Goal: Information Seeking & Learning: Learn about a topic

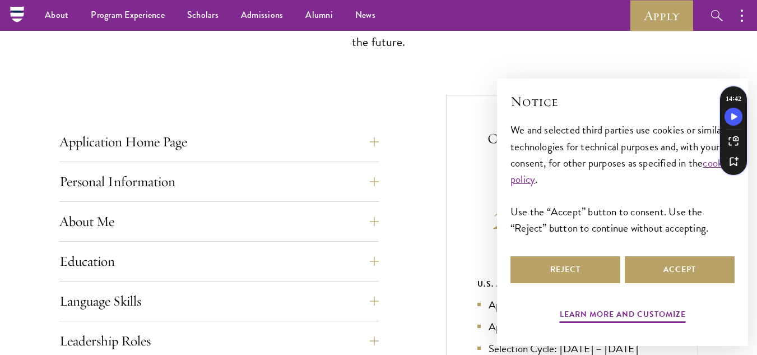
scroll to position [354, 0]
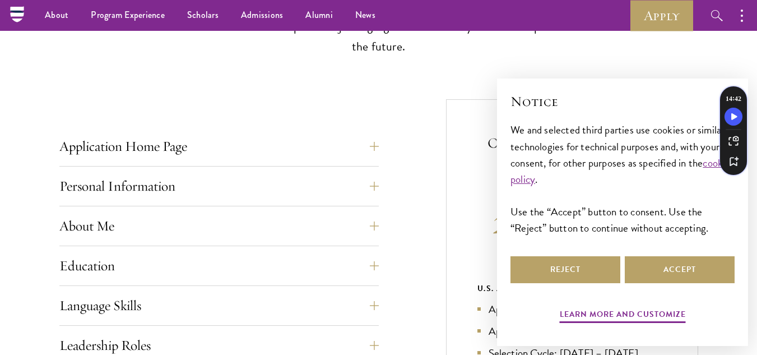
click at [659, 263] on button "Accept" at bounding box center [680, 269] width 110 height 27
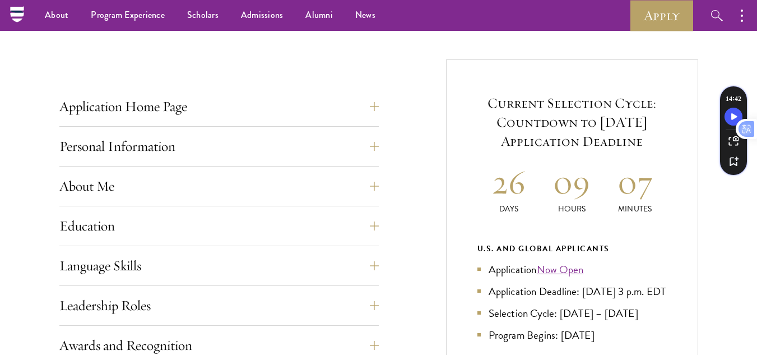
scroll to position [403, 0]
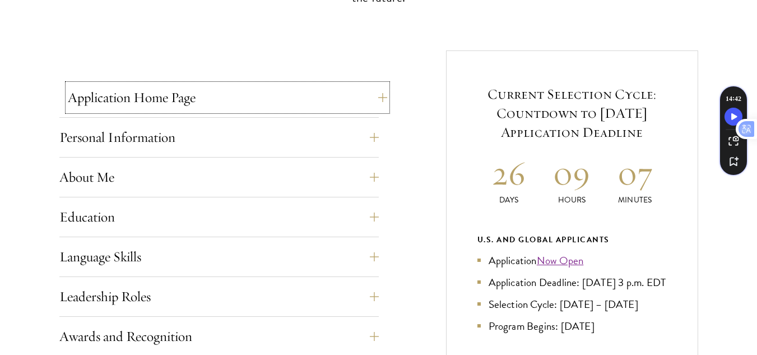
click at [369, 99] on button "Application Home Page" at bounding box center [228, 97] width 320 height 27
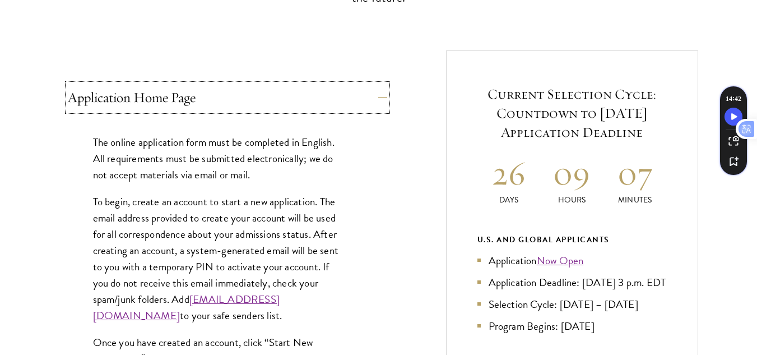
click at [369, 99] on button "Application Home Page" at bounding box center [228, 97] width 320 height 27
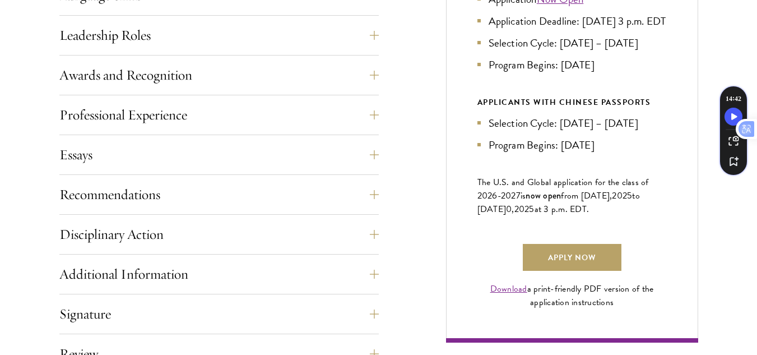
scroll to position [669, 0]
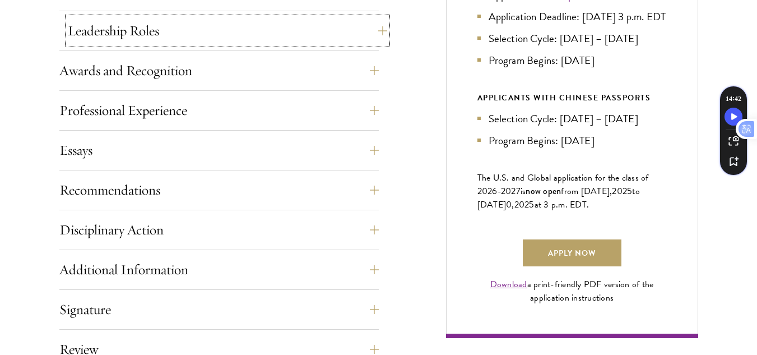
click at [289, 44] on button "Leadership Roles" at bounding box center [228, 30] width 320 height 27
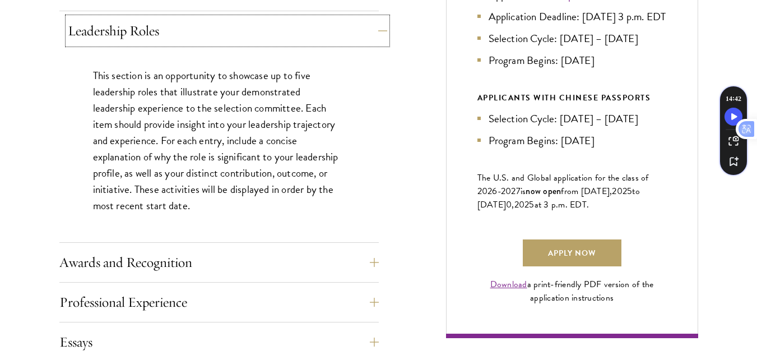
click at [289, 44] on button "Leadership Roles" at bounding box center [228, 30] width 320 height 27
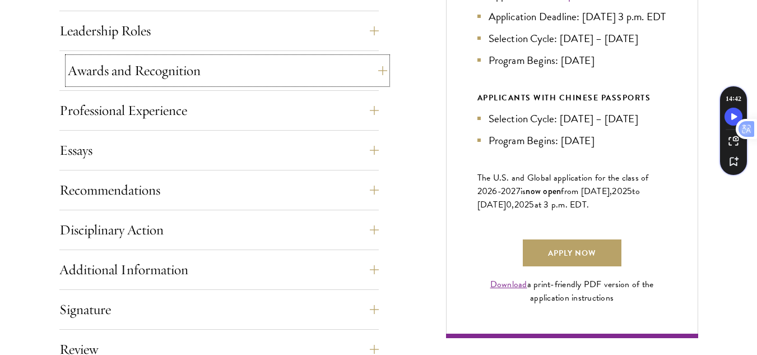
click at [288, 68] on button "Awards and Recognition" at bounding box center [228, 70] width 320 height 27
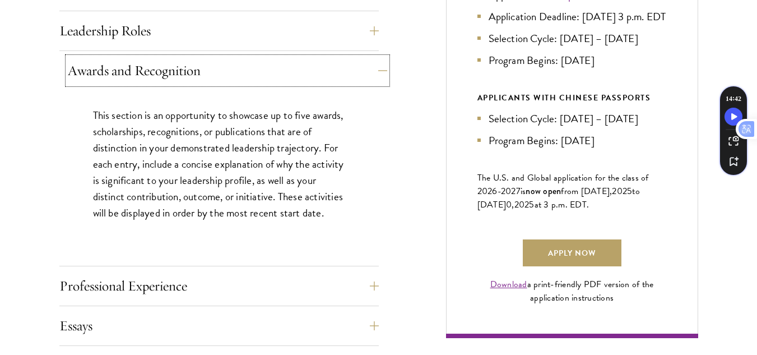
click at [288, 68] on button "Awards and Recognition" at bounding box center [228, 70] width 320 height 27
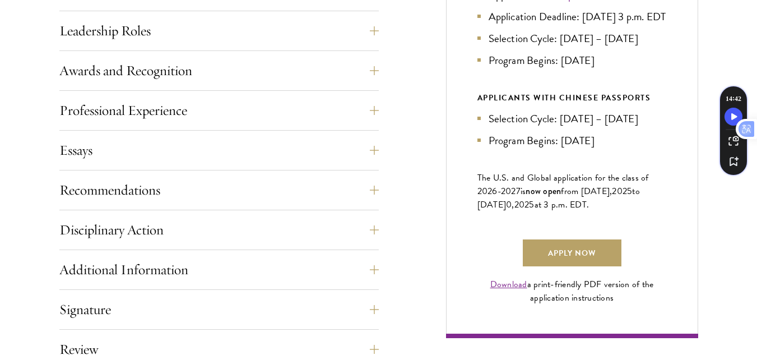
click at [286, 124] on div "Professional Experience" at bounding box center [219, 114] width 320 height 34
click at [200, 201] on button "Recommendations" at bounding box center [228, 190] width 320 height 27
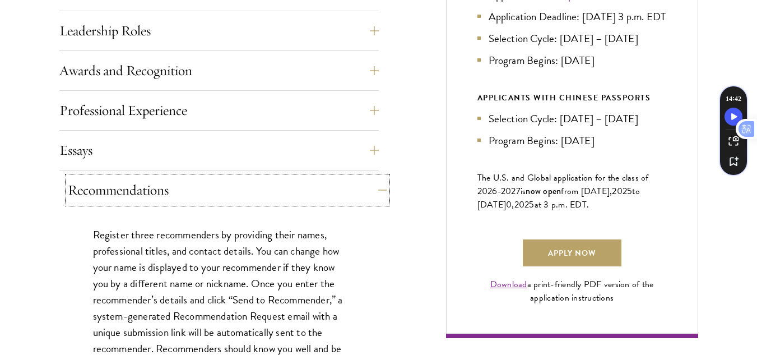
click at [273, 180] on button "Recommendations" at bounding box center [228, 190] width 320 height 27
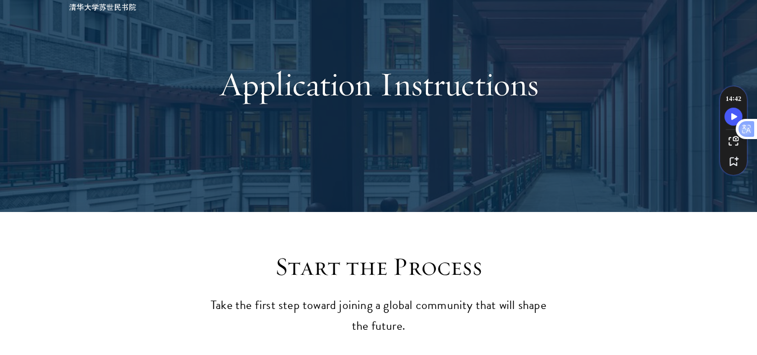
scroll to position [84, 0]
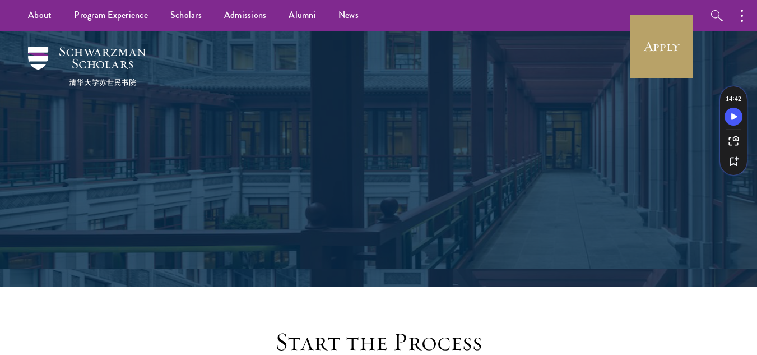
scroll to position [310, 0]
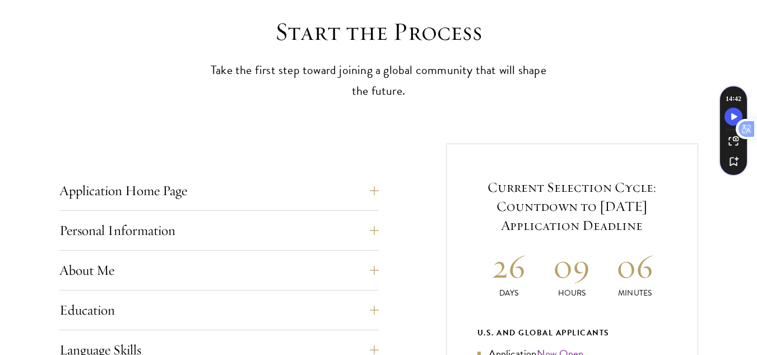
click at [313, 206] on div "Application Home Page The online application form must be completed in English.…" at bounding box center [219, 194] width 320 height 34
click at [329, 188] on button "Application Home Page" at bounding box center [228, 190] width 320 height 27
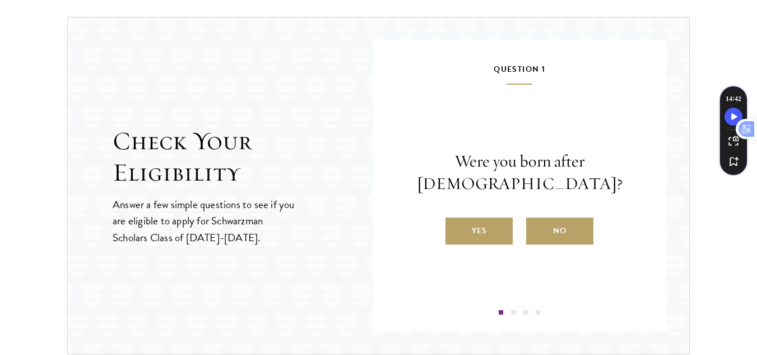
scroll to position [1716, 0]
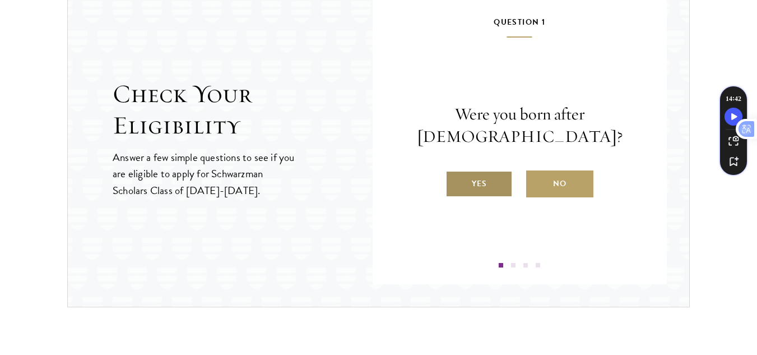
click at [480, 195] on label "Yes" at bounding box center [479, 183] width 67 height 27
click at [456, 182] on input "Yes" at bounding box center [451, 177] width 10 height 10
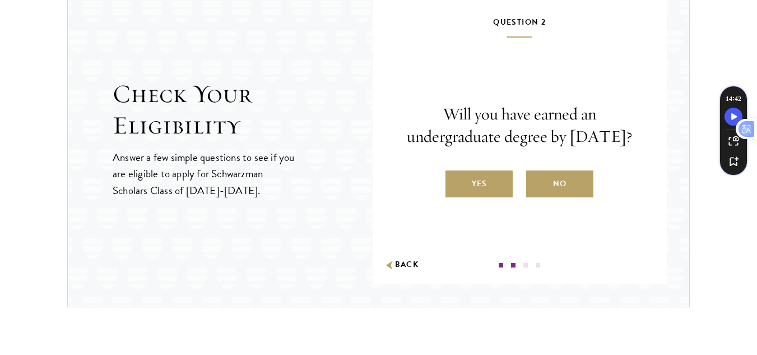
click at [480, 195] on label "Yes" at bounding box center [479, 183] width 67 height 27
click at [456, 182] on input "Yes" at bounding box center [451, 177] width 10 height 10
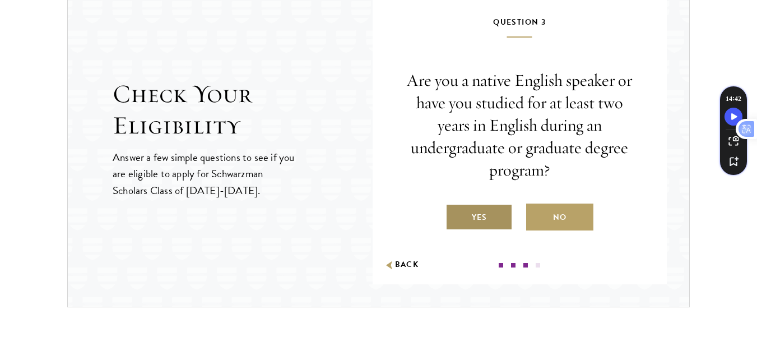
click at [484, 214] on label "Yes" at bounding box center [479, 216] width 67 height 27
click at [456, 214] on input "Yes" at bounding box center [451, 210] width 10 height 10
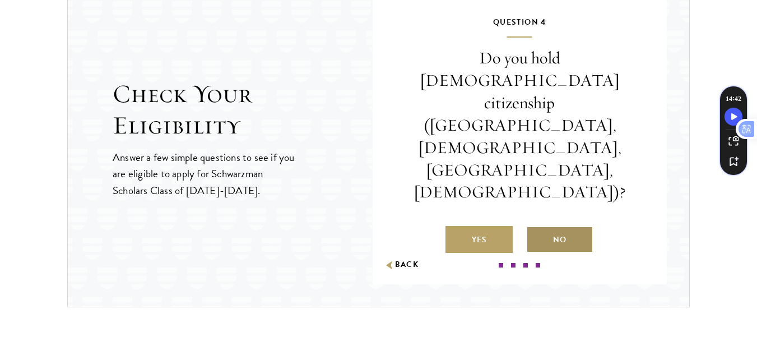
click at [562, 226] on label "No" at bounding box center [559, 239] width 67 height 27
click at [536, 228] on input "No" at bounding box center [531, 233] width 10 height 10
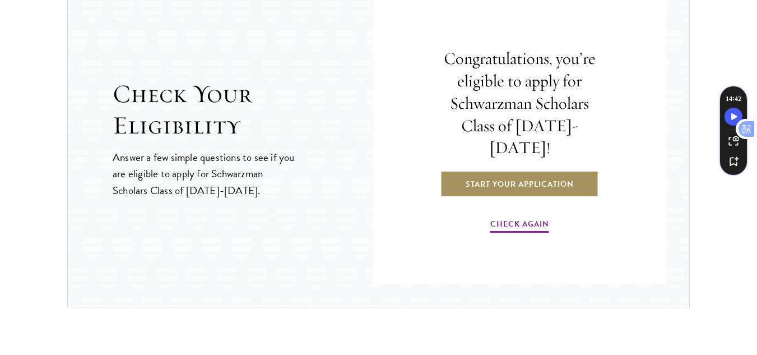
click at [546, 175] on link "Start Your Application" at bounding box center [520, 183] width 159 height 27
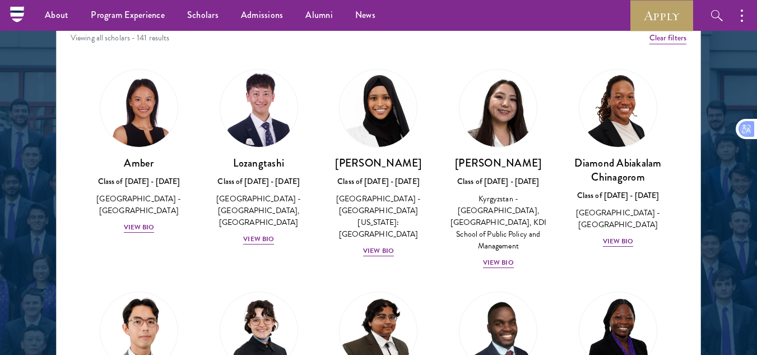
scroll to position [1423, 0]
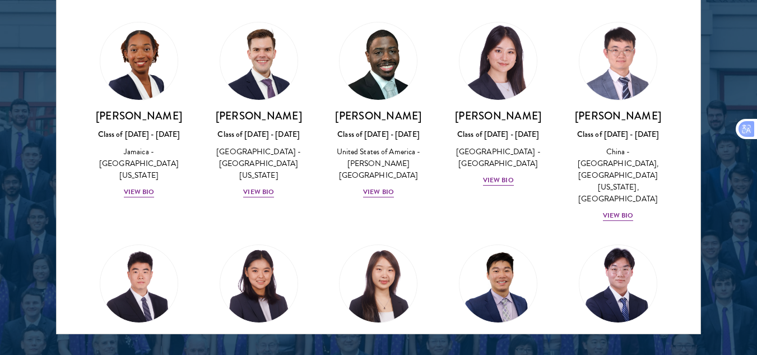
scroll to position [0, 0]
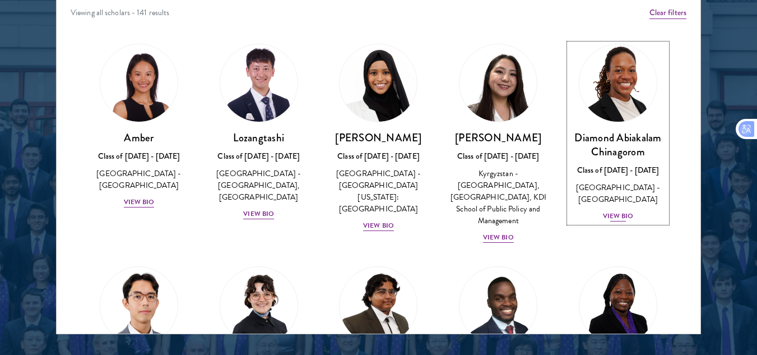
click at [621, 218] on div "View Bio" at bounding box center [618, 216] width 31 height 11
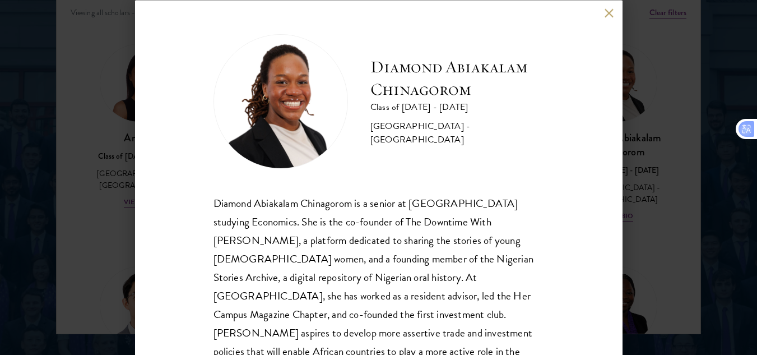
click at [610, 9] on button at bounding box center [610, 13] width 10 height 10
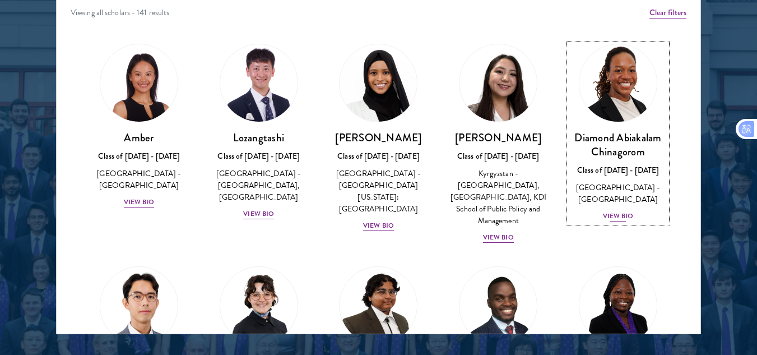
click at [603, 217] on div "View Bio" at bounding box center [618, 216] width 31 height 11
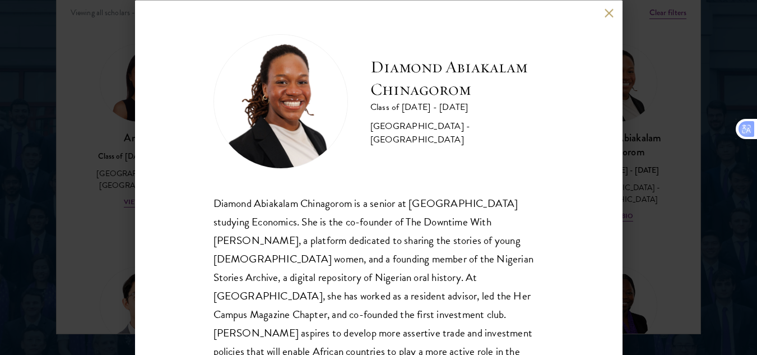
click at [610, 6] on div "Diamond Abiakalam Chinagorom Class of 2025 - 2026 Nigeria - Mount Holyoke Colle…" at bounding box center [379, 177] width 488 height 355
click at [610, 12] on button at bounding box center [610, 13] width 10 height 10
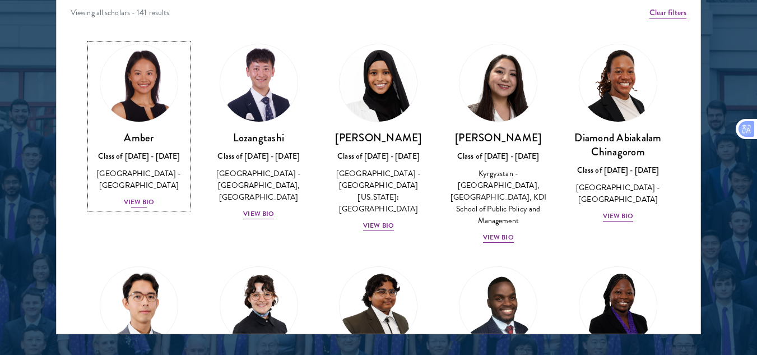
click at [145, 197] on div "View Bio" at bounding box center [139, 202] width 31 height 11
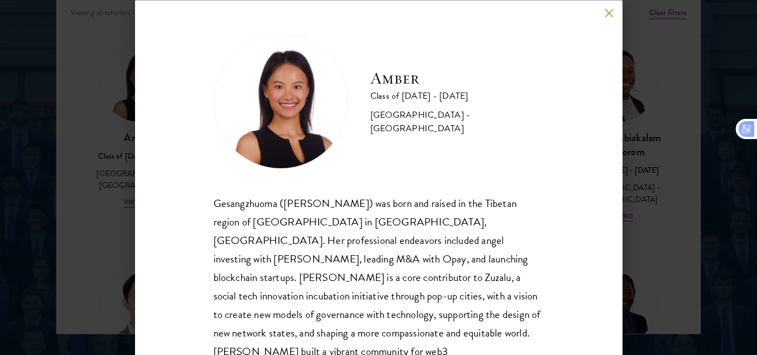
scroll to position [76, 0]
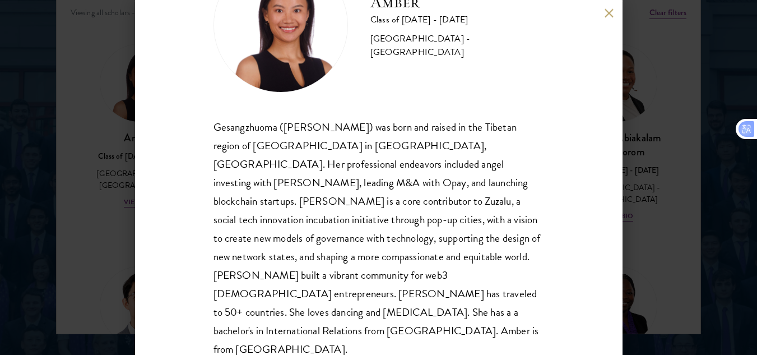
click at [607, 16] on button at bounding box center [610, 13] width 10 height 10
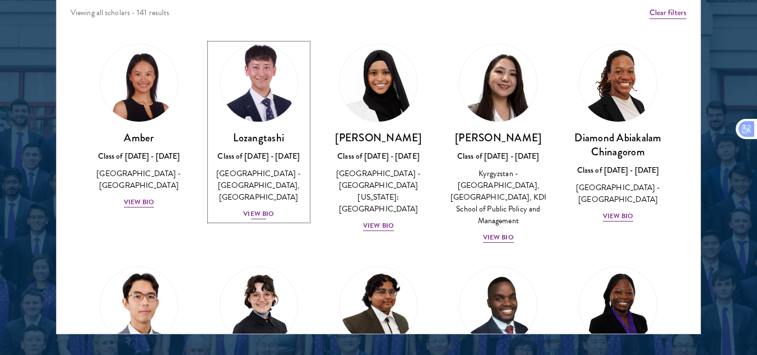
click at [254, 213] on div "View Bio" at bounding box center [258, 214] width 31 height 11
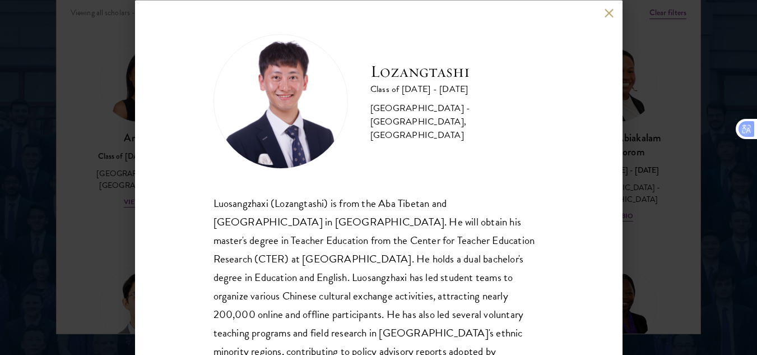
click at [613, 145] on div "Lozangtashi Class of 2025 - 2026 China - South-Central Minzu University, Beijin…" at bounding box center [379, 177] width 488 height 355
drag, startPoint x: 613, startPoint y: 145, endPoint x: 608, endPoint y: 229, distance: 84.2
click at [608, 229] on div "Lozangtashi Class of 2025 - 2026 China - South-Central Minzu University, Beijin…" at bounding box center [379, 177] width 488 height 355
click at [588, 229] on div "Lozangtashi Class of 2025 - 2026 China - South-Central Minzu University, Beijin…" at bounding box center [379, 177] width 488 height 355
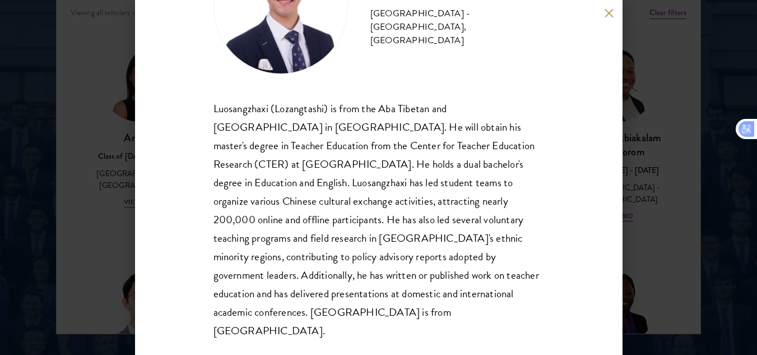
click at [604, 18] on div "Lozangtashi Class of 2025 - 2026 China - South-Central Minzu University, Beijin…" at bounding box center [379, 177] width 488 height 355
click at [608, 12] on button at bounding box center [610, 13] width 10 height 10
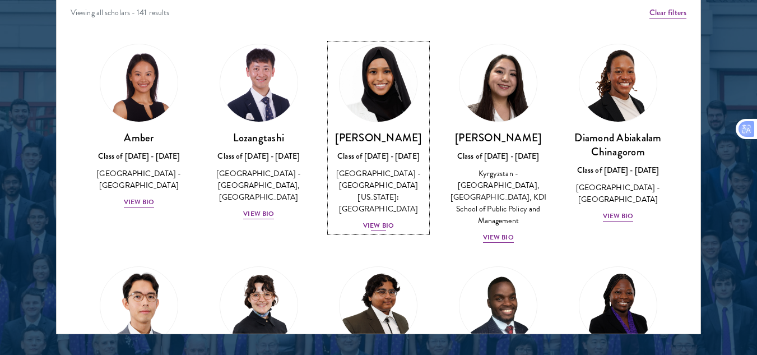
click at [382, 220] on div "View Bio" at bounding box center [378, 225] width 31 height 11
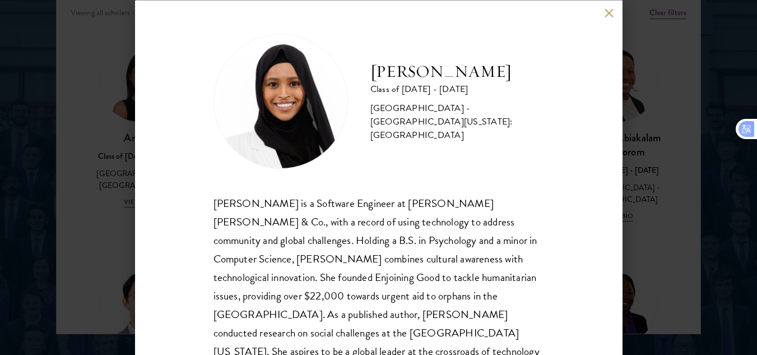
click at [605, 13] on button at bounding box center [610, 13] width 10 height 10
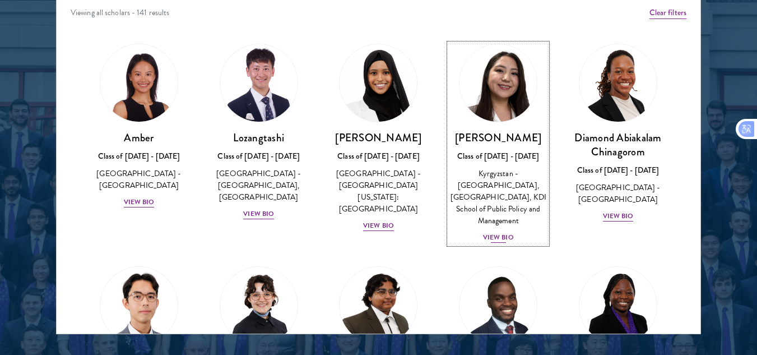
click at [483, 234] on div "View Bio" at bounding box center [498, 237] width 31 height 11
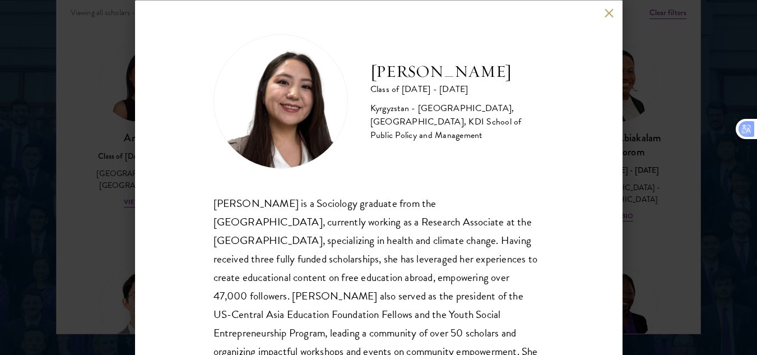
scroll to position [76, 0]
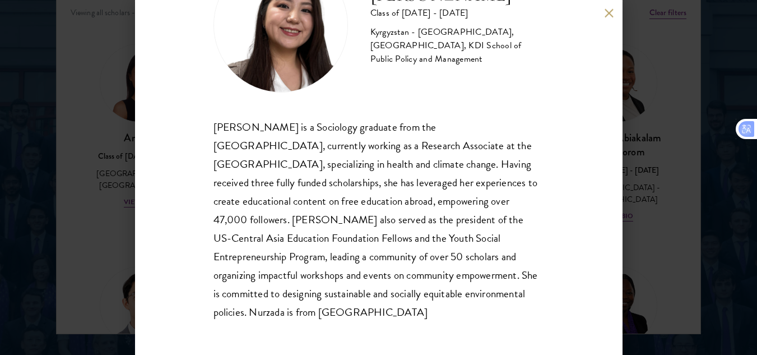
click at [610, 6] on div "Nurzada Abdivalieva Class of 2025 - 2026 Kyrgyzstan - American University of Ce…" at bounding box center [379, 177] width 488 height 355
click at [609, 13] on button at bounding box center [610, 13] width 10 height 10
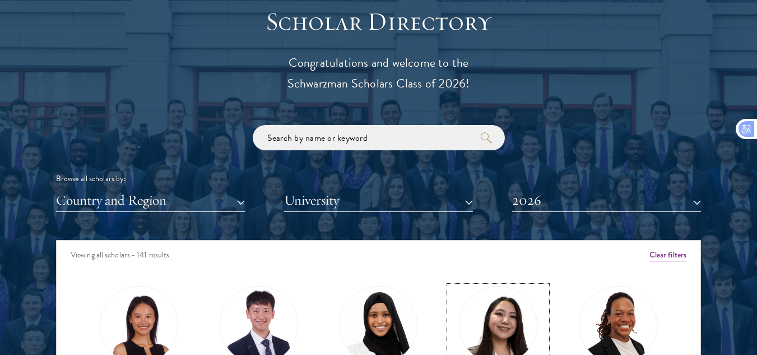
scroll to position [1244, 0]
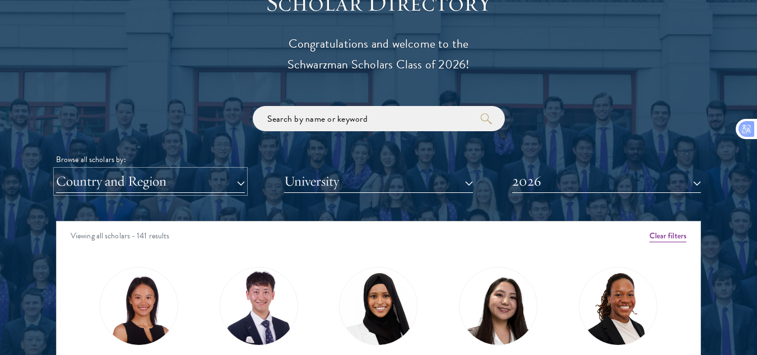
click at [212, 184] on button "Country and Region" at bounding box center [150, 181] width 189 height 23
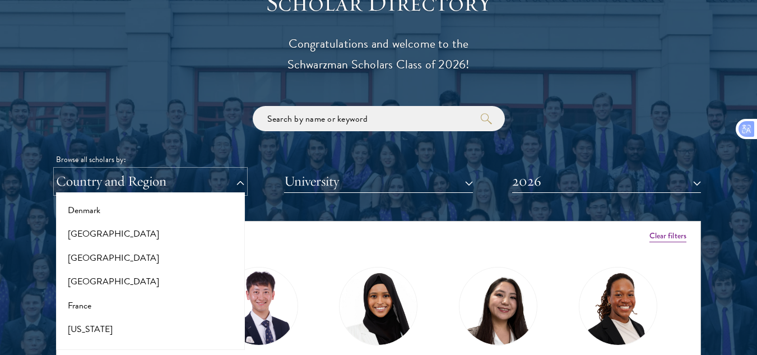
scroll to position [590, 0]
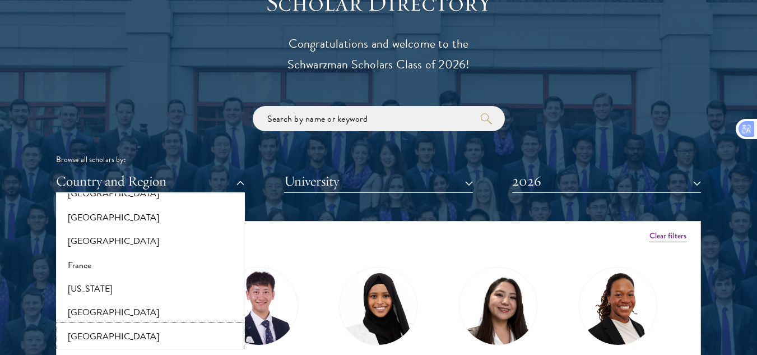
click at [160, 330] on button "[GEOGRAPHIC_DATA]" at bounding box center [150, 337] width 182 height 24
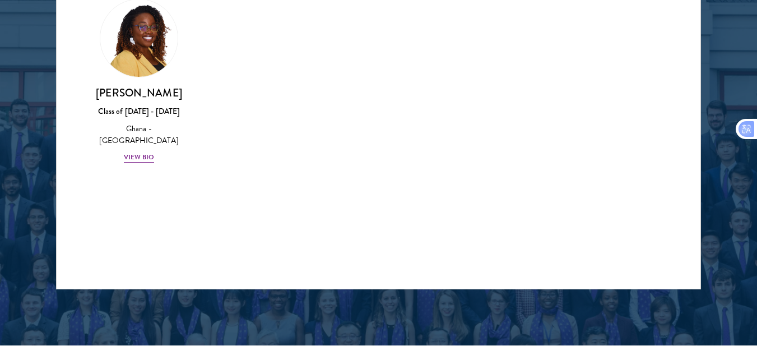
scroll to position [1525, 0]
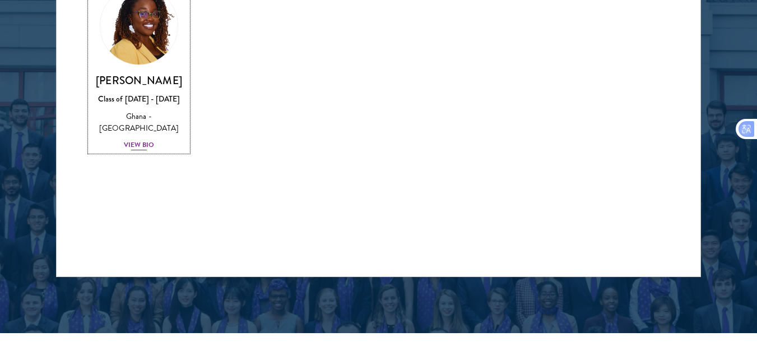
click at [141, 139] on div "Sasha Ofori Class of 2025 - 2026 Ghana - Ashesi University View Bio" at bounding box center [139, 112] width 98 height 78
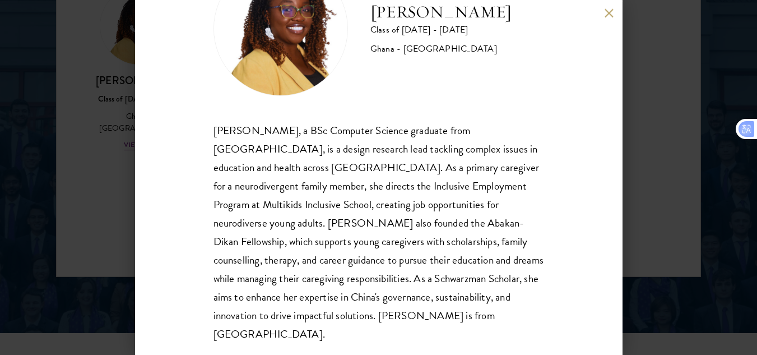
scroll to position [76, 0]
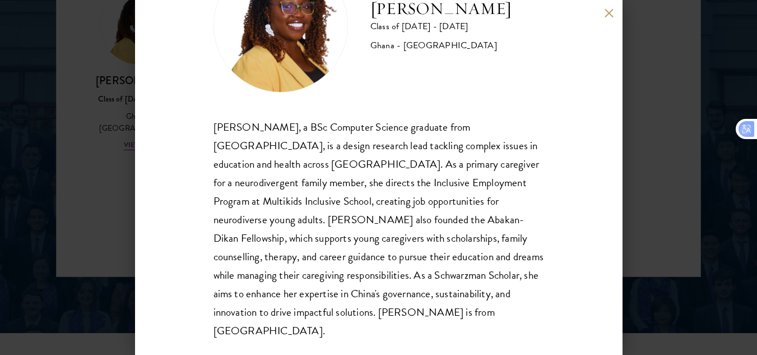
click at [608, 16] on button at bounding box center [610, 13] width 10 height 10
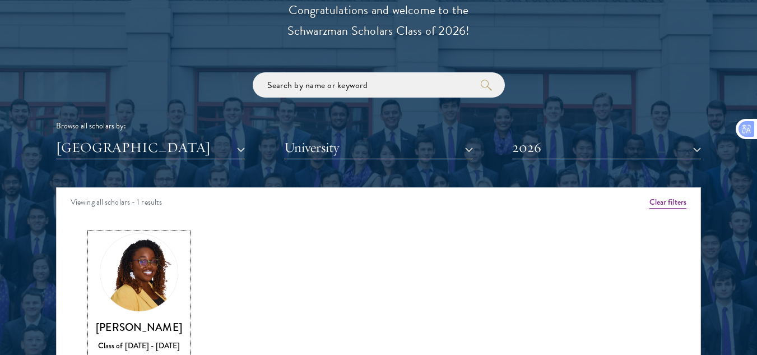
scroll to position [1310, 0]
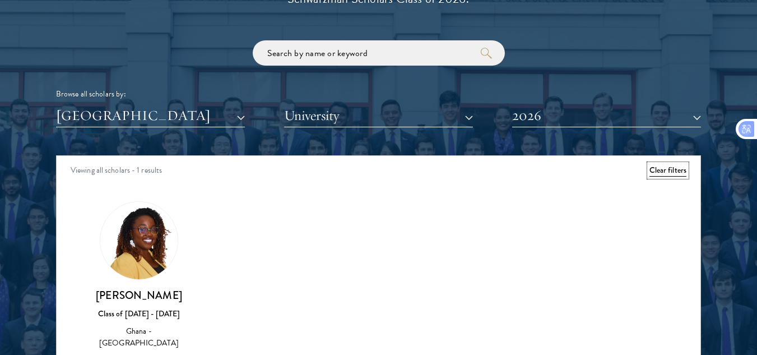
click at [674, 176] on button "Clear filters" at bounding box center [668, 170] width 37 height 12
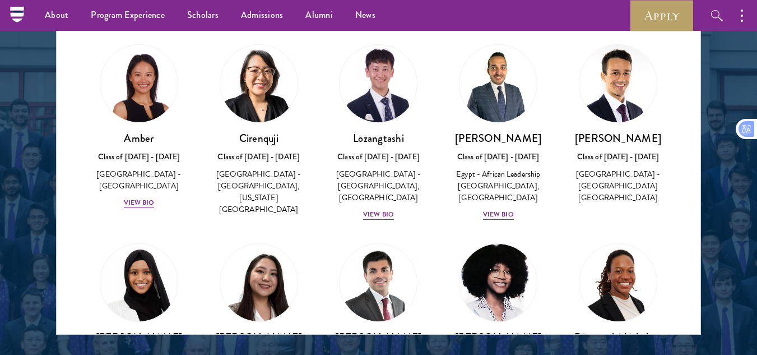
scroll to position [1422, 0]
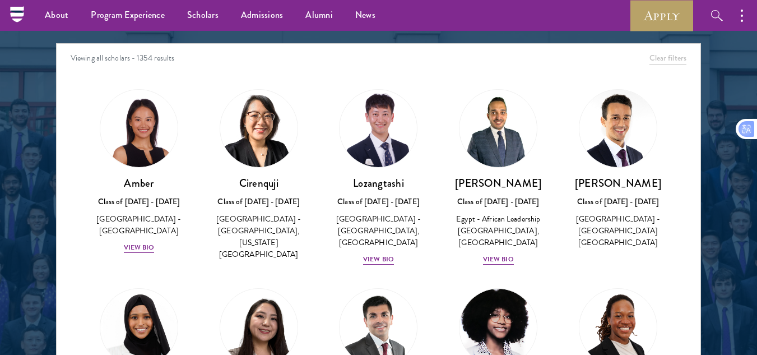
click at [701, 197] on div "Viewing all scholars - 1354 results Clear filters Amber Class of 2025 - 2026 Ch…" at bounding box center [378, 211] width 645 height 336
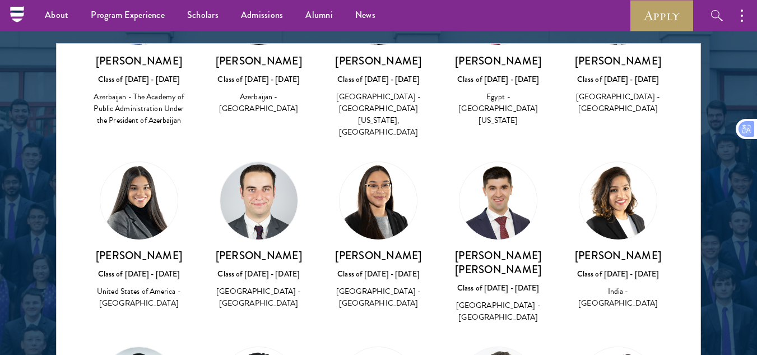
scroll to position [2052, 0]
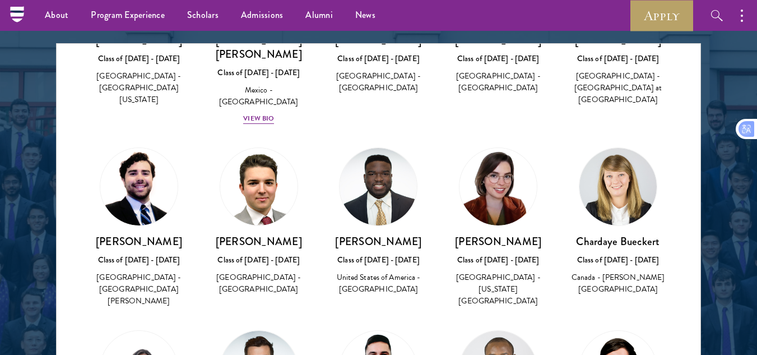
scroll to position [5328, 0]
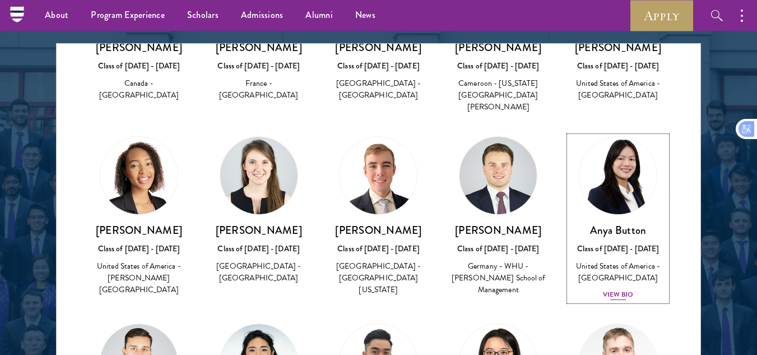
click at [605, 223] on div "Anya Button Class of 2025 - 2026 United States of America - Duke University Vie…" at bounding box center [619, 262] width 98 height 78
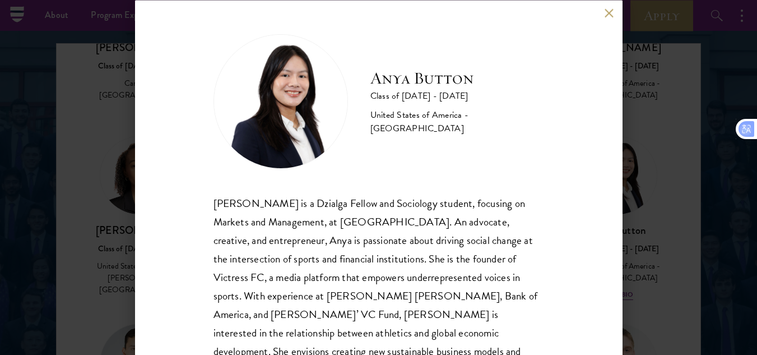
click at [607, 19] on div "Anya Button Class of 2025 - 2026 United States of America - Duke University Any…" at bounding box center [379, 177] width 488 height 355
click at [608, 12] on button at bounding box center [610, 13] width 10 height 10
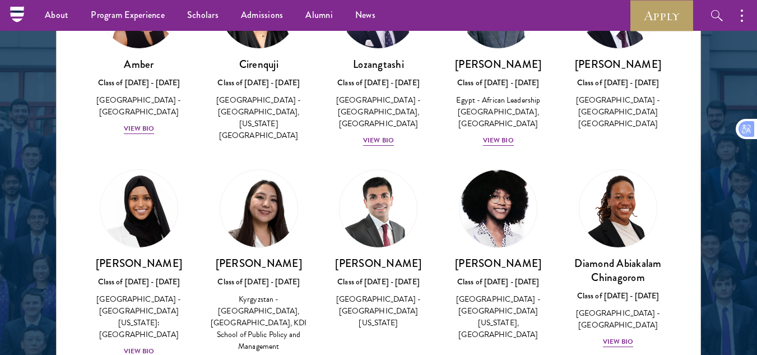
scroll to position [1437, 0]
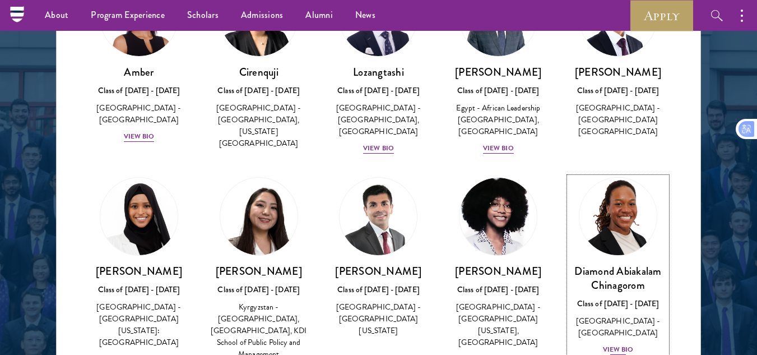
click at [618, 351] on div "View Bio" at bounding box center [618, 349] width 31 height 11
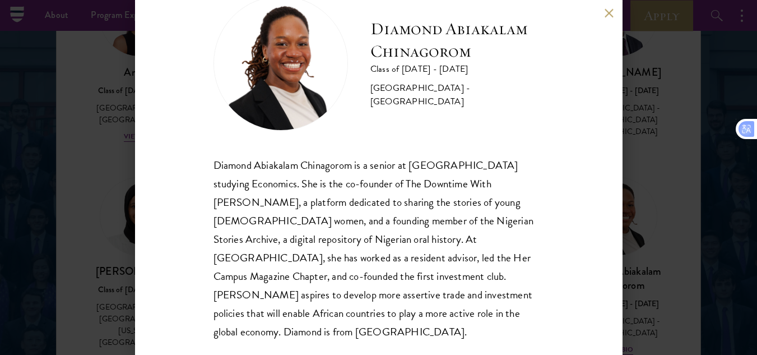
scroll to position [39, 0]
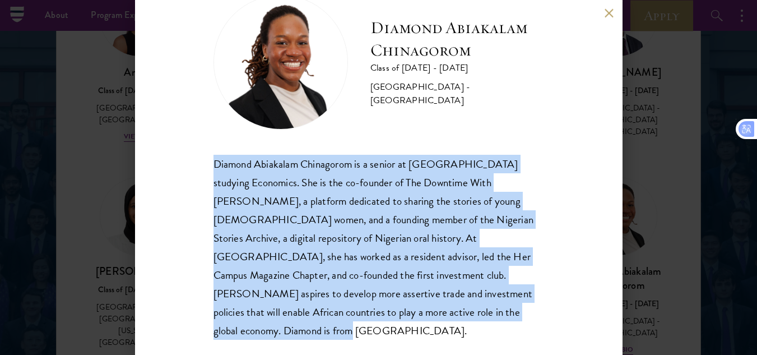
drag, startPoint x: 517, startPoint y: 311, endPoint x: 207, endPoint y: 159, distance: 345.4
click at [207, 159] on div "Diamond Abiakalam Chinagorom Class of 2025 - 2026 Nigeria - Mount Holyoke Colle…" at bounding box center [379, 177] width 488 height 355
copy div "Diamond Abiakalam Chinagorom is a senior at Mount Holyoke College studying Econ…"
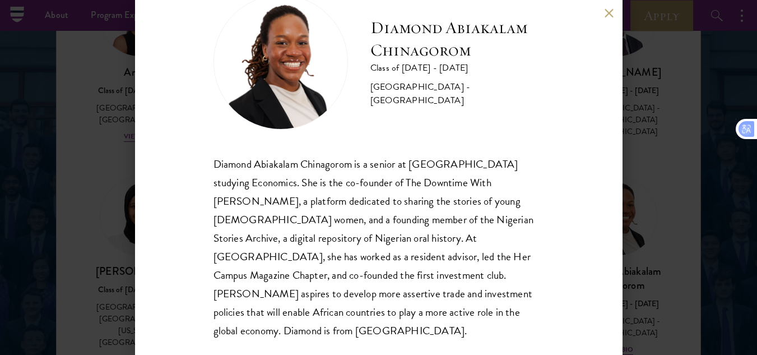
click at [607, 19] on div "Diamond Abiakalam Chinagorom Class of 2025 - 2026 Nigeria - Mount Holyoke Colle…" at bounding box center [379, 177] width 488 height 355
click at [607, 12] on button at bounding box center [610, 13] width 10 height 10
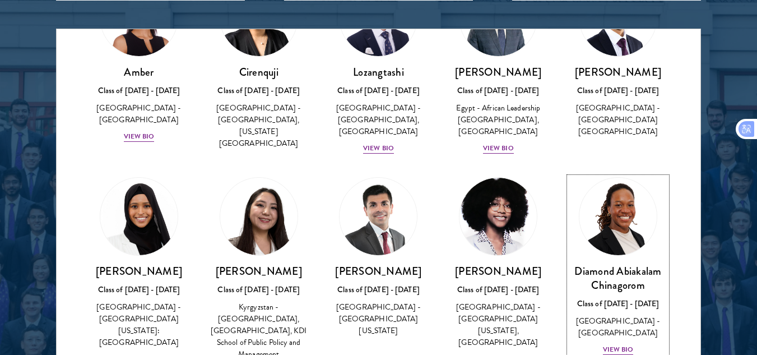
scroll to position [1440, 0]
